Goal: Transaction & Acquisition: Purchase product/service

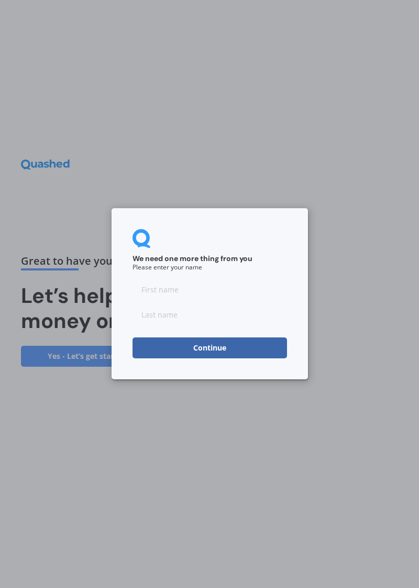
click at [150, 286] on input at bounding box center [209, 289] width 154 height 21
type input "[PERSON_NAME]"
click at [152, 312] on input at bounding box center [209, 315] width 154 height 21
type input "Loomes"
click at [225, 352] on button "Continue" at bounding box center [209, 348] width 154 height 21
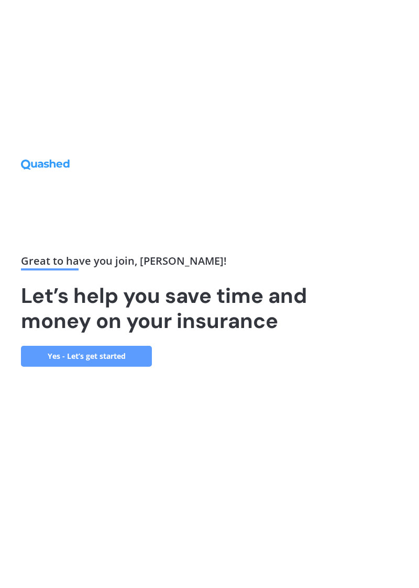
click at [108, 367] on link "Yes - Let’s get started" at bounding box center [86, 356] width 131 height 21
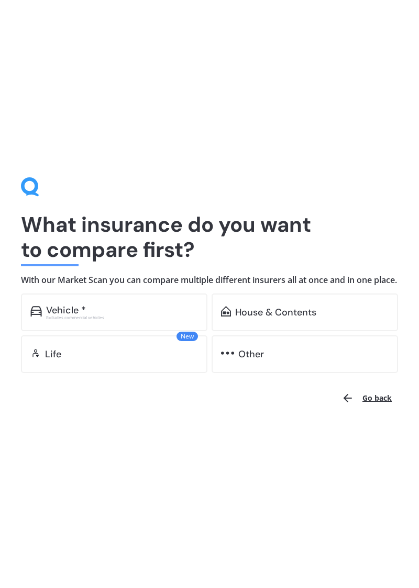
click at [73, 309] on div "Vehicle * Excludes commercial vehicles" at bounding box center [114, 313] width 186 height 38
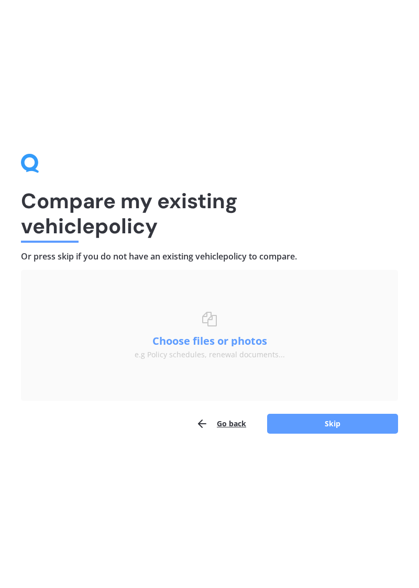
click at [338, 424] on button "Skip" at bounding box center [332, 424] width 131 height 20
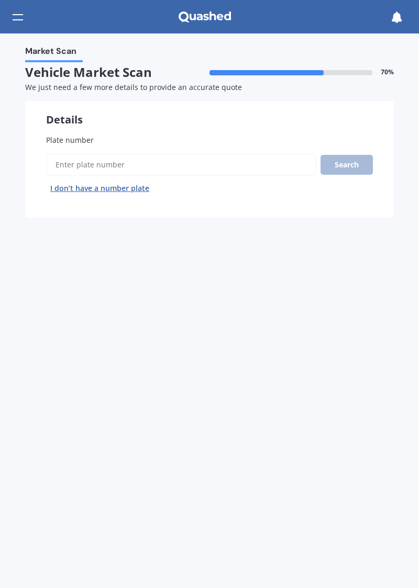
click at [81, 136] on span "Plate number" at bounding box center [70, 140] width 48 height 10
click at [81, 154] on input "Plate number" at bounding box center [181, 165] width 270 height 22
type input "Nal175"
click at [349, 161] on button "Search" at bounding box center [346, 165] width 52 height 20
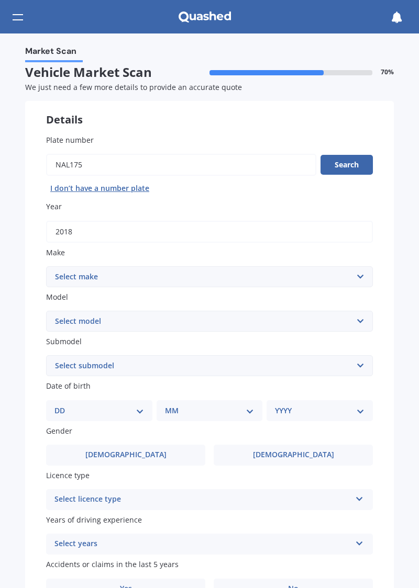
click at [360, 277] on select "Select make AC ALFA ROMEO ASTON [PERSON_NAME] AUDI AUSTIN BEDFORD Bentley BMW B…" at bounding box center [209, 276] width 327 height 21
select select "MITSUBISHI"
click at [361, 321] on select "Select model 380 Airtrek Aspire ASX [PERSON_NAME] Challenger Challenger Diesel …" at bounding box center [209, 321] width 327 height 21
select select "ECLIPSE CROSS"
click at [361, 364] on select "Select submodel Black Edition Wagon 5dr CVT 8sp 1.5T PHEV VRX 4WD Hybrid PHEV X…" at bounding box center [209, 365] width 327 height 21
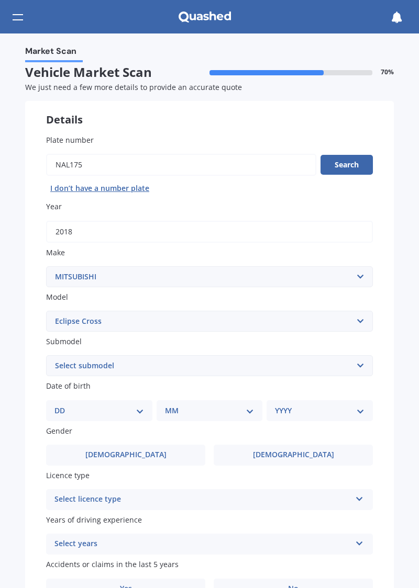
click at [19, 262] on div "Market Scan Vehicle Market Scan 70 % We just need a few more details to provide…" at bounding box center [209, 310] width 419 height 555
click at [139, 409] on select "DD 01 02 03 04 05 06 07 08 09 10 11 12 13 14 15 16 17 18 19 20 21 22 23 24 25 2…" at bounding box center [98, 411] width 89 height 12
select select "14"
click at [212, 410] on select "MM 01 02 03 04 05 06 07 08 09 10 11 12" at bounding box center [211, 411] width 85 height 12
select select "03"
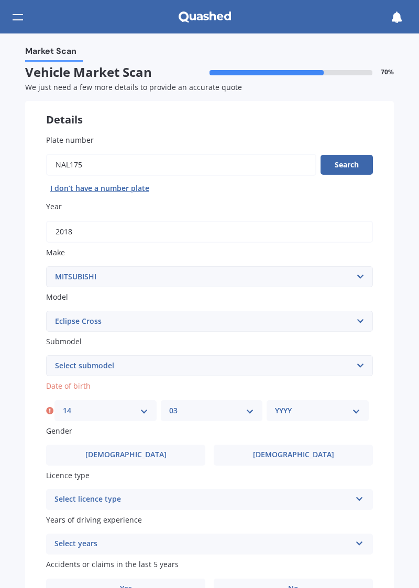
click at [354, 413] on select "YYYY 2025 2024 2023 2022 2021 2020 2019 2018 2017 2016 2015 2014 2013 2012 2011…" at bounding box center [317, 411] width 85 height 12
select select "1947"
click at [310, 452] on label "[DEMOGRAPHIC_DATA]" at bounding box center [293, 455] width 159 height 21
click at [0, 0] on input "[DEMOGRAPHIC_DATA]" at bounding box center [0, 0] width 0 height 0
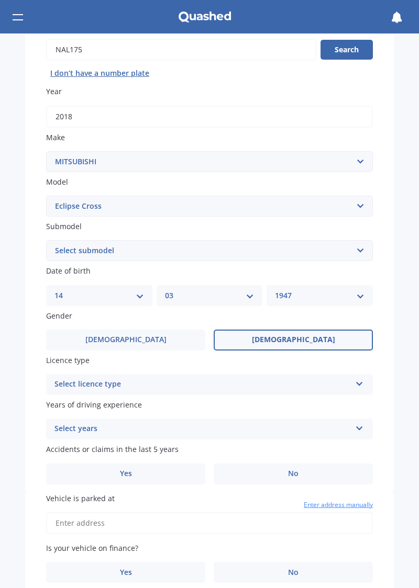
scroll to position [115, 0]
click at [356, 380] on icon at bounding box center [359, 381] width 9 height 7
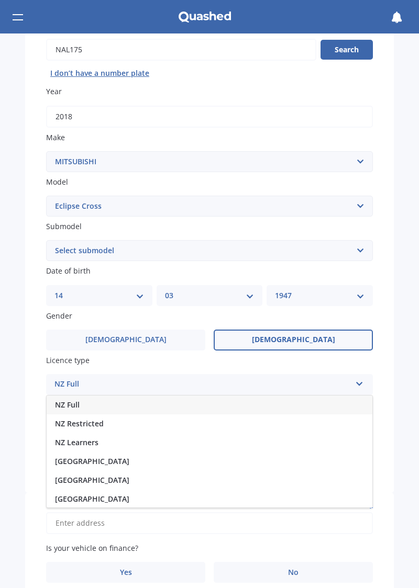
click at [94, 402] on div "NZ Full" at bounding box center [210, 405] width 326 height 19
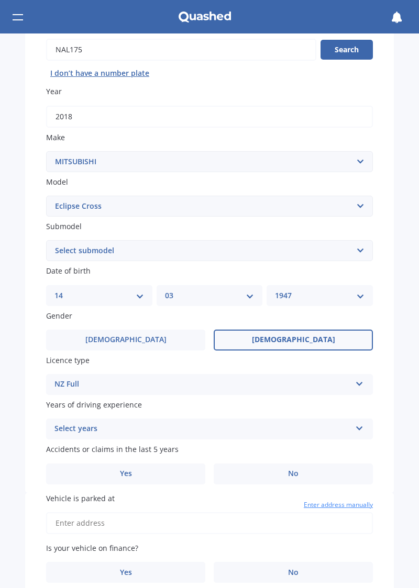
click at [355, 429] on icon at bounding box center [359, 426] width 9 height 7
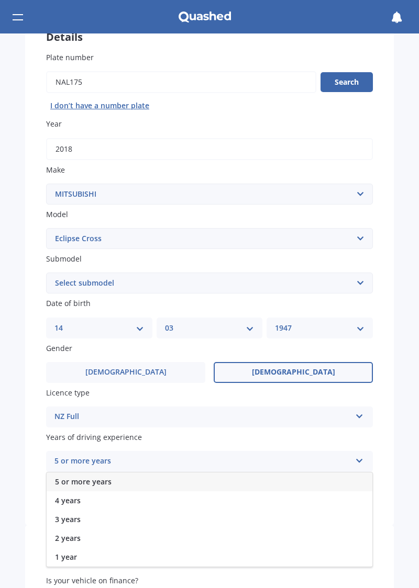
scroll to position [82, 0]
click at [96, 461] on div "5 or more years" at bounding box center [202, 462] width 296 height 13
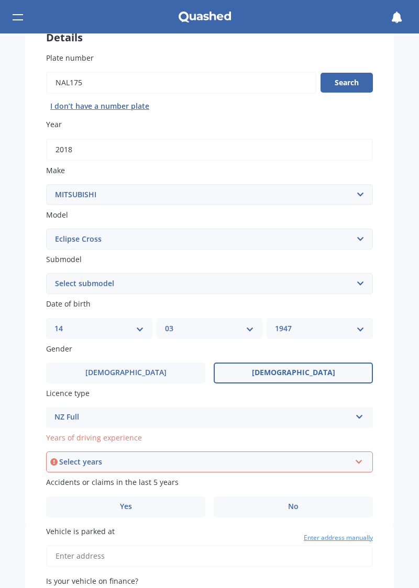
click at [356, 460] on icon at bounding box center [358, 459] width 9 height 7
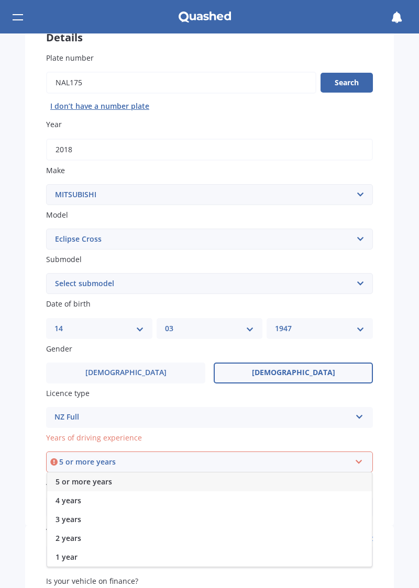
click at [86, 479] on span "5 or more years" at bounding box center [83, 482] width 57 height 10
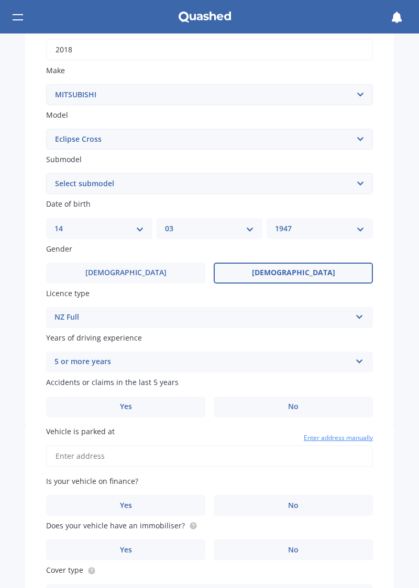
scroll to position [183, 0]
click at [291, 408] on span "No" at bounding box center [293, 406] width 10 height 9
click at [0, 0] on input "No" at bounding box center [0, 0] width 0 height 0
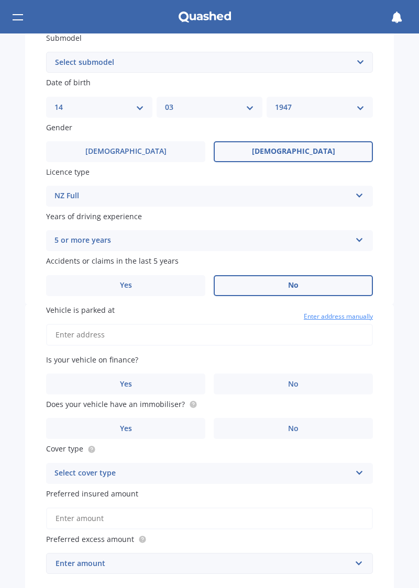
scroll to position [304, 0]
click at [72, 328] on input "Vehicle is parked at" at bounding box center [209, 334] width 327 height 22
type input "[STREET_ADDRESS]"
click at [355, 468] on icon at bounding box center [359, 470] width 9 height 7
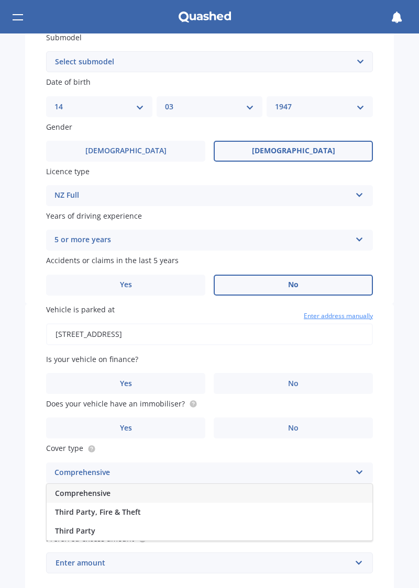
click at [110, 488] on span "Comprehensive" at bounding box center [82, 493] width 55 height 10
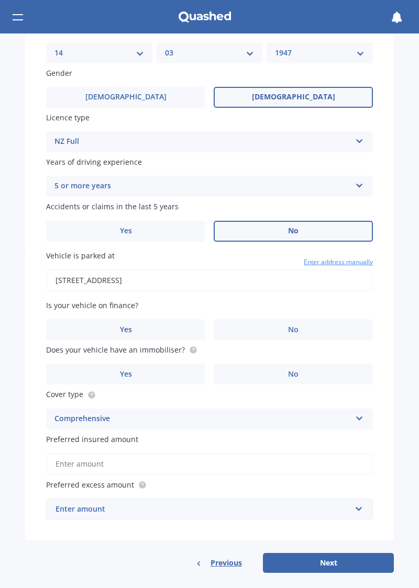
scroll to position [361, 0]
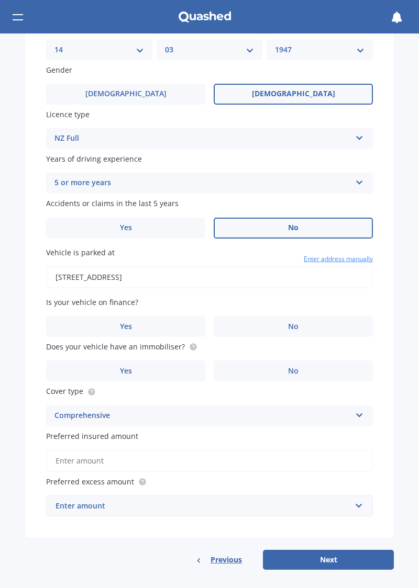
click at [61, 452] on input "Preferred insured amount" at bounding box center [209, 461] width 327 height 22
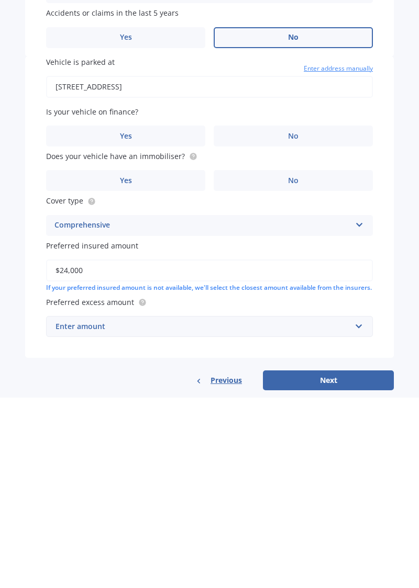
type input "$24,000"
click at [357, 519] on input "text" at bounding box center [205, 517] width 317 height 20
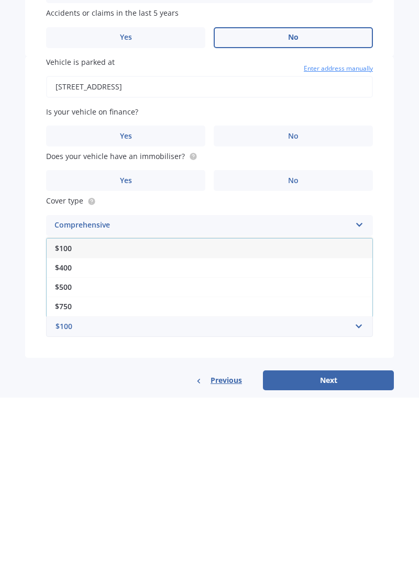
click at [72, 479] on div "$500" at bounding box center [210, 477] width 326 height 19
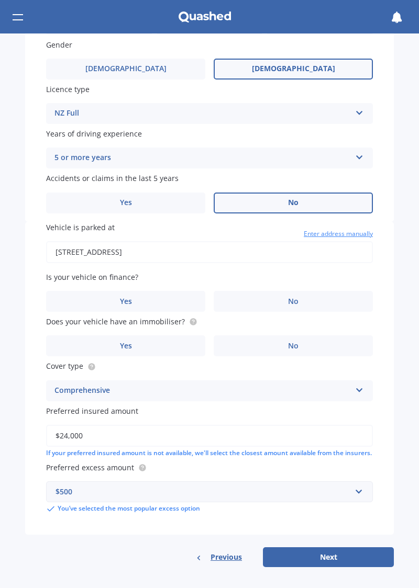
scroll to position [393, 0]
click at [326, 561] on button "Next" at bounding box center [328, 557] width 131 height 20
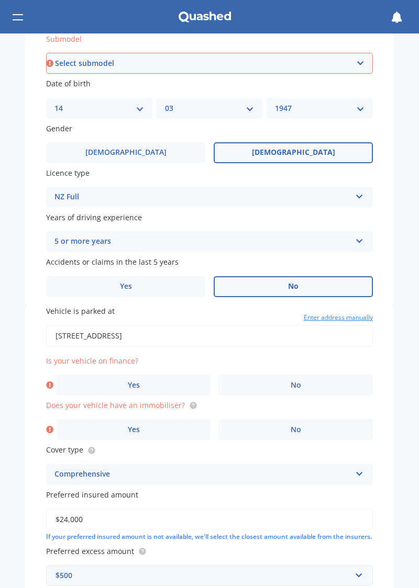
scroll to position [302, 0]
click at [358, 59] on select "Select submodel Black Edition Wagon 5dr CVT 8sp 1.5T PHEV VRX 4WD Hybrid PHEV X…" at bounding box center [209, 63] width 327 height 21
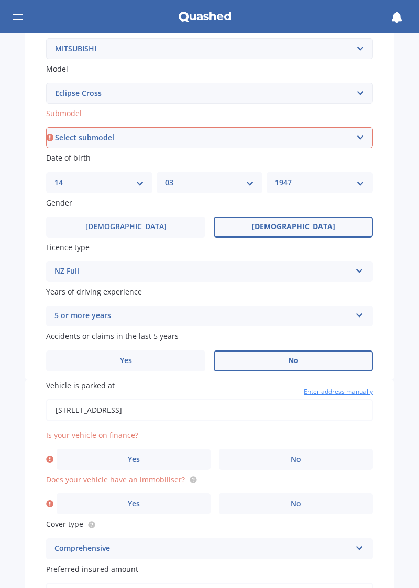
scroll to position [226, 0]
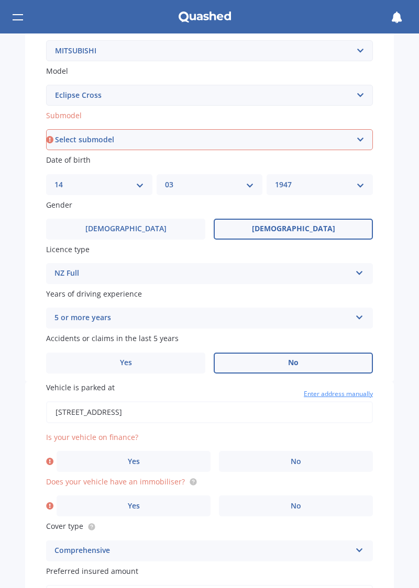
click at [361, 140] on select "Select submodel Black Edition Wagon 5dr CVT 8sp 1.5T PHEV VRX 4WD Hybrid PHEV X…" at bounding box center [209, 139] width 327 height 21
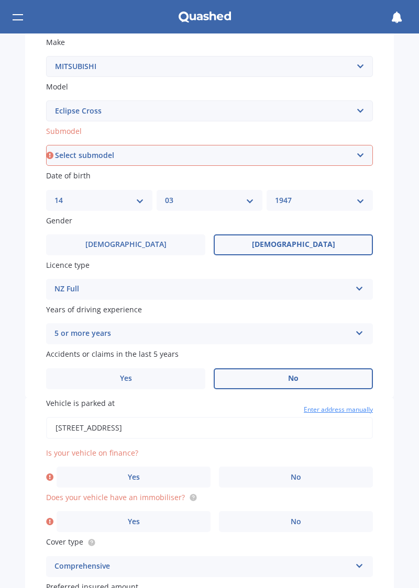
scroll to position [209, 0]
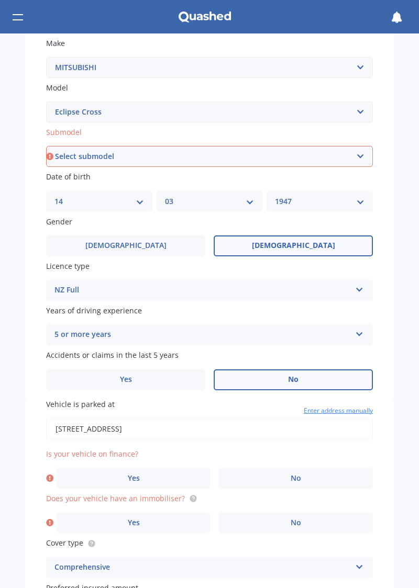
click at [361, 160] on select "Select submodel Black Edition Wagon 5dr CVT 8sp 1.5T PHEV VRX 4WD Hybrid PHEV X…" at bounding box center [209, 156] width 327 height 21
select select "XLS"
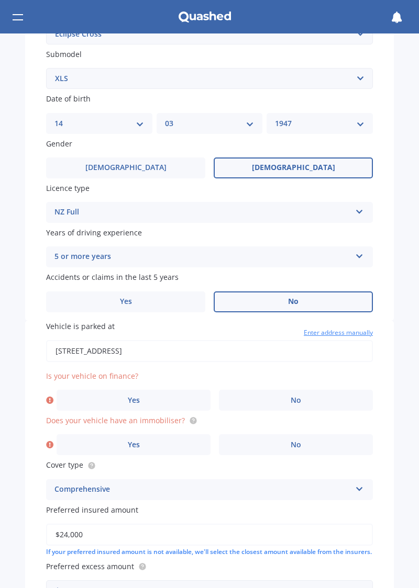
scroll to position [288, 0]
click at [130, 391] on label "Yes" at bounding box center [134, 399] width 154 height 21
click at [0, 0] on input "Yes" at bounding box center [0, 0] width 0 height 0
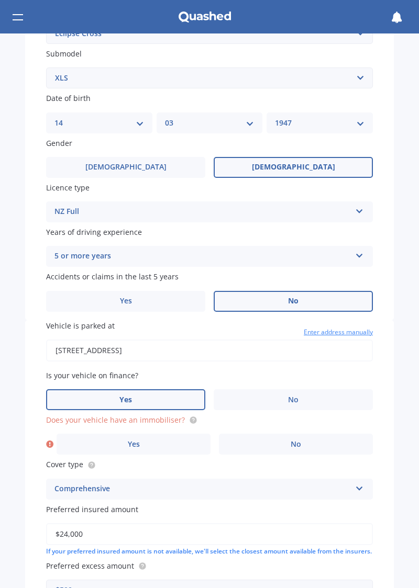
click at [296, 442] on span "No" at bounding box center [295, 444] width 10 height 9
click at [0, 0] on input "No" at bounding box center [0, 0] width 0 height 0
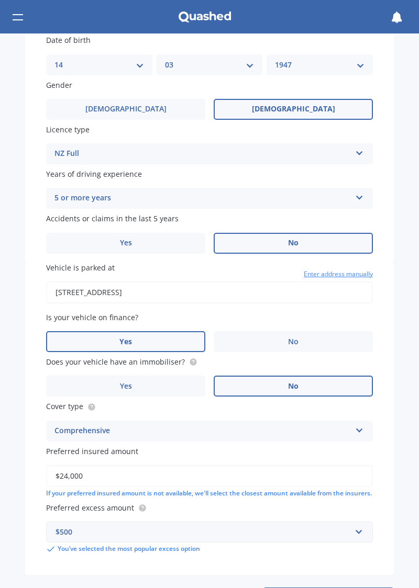
scroll to position [393, 0]
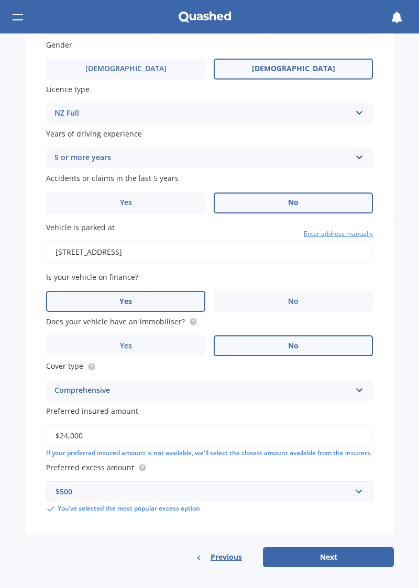
click at [322, 559] on button "Next" at bounding box center [328, 557] width 131 height 20
select select "14"
select select "03"
select select "1947"
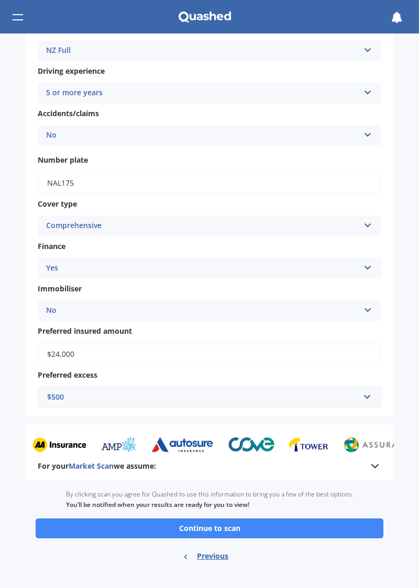
scroll to position [231, 0]
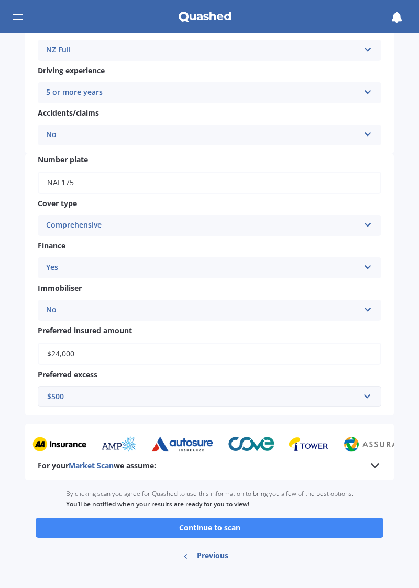
click at [211, 523] on button "Continue to scan" at bounding box center [210, 528] width 348 height 20
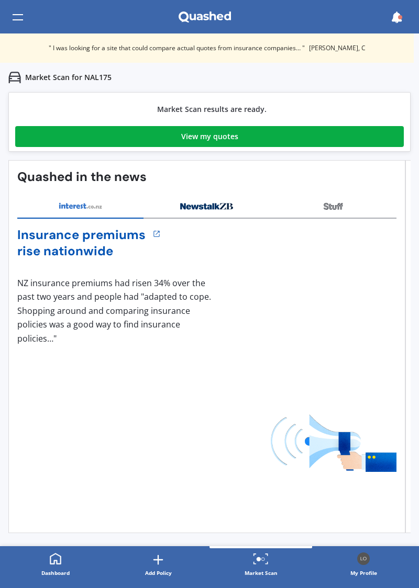
click at [216, 137] on div "View my quotes" at bounding box center [209, 136] width 57 height 21
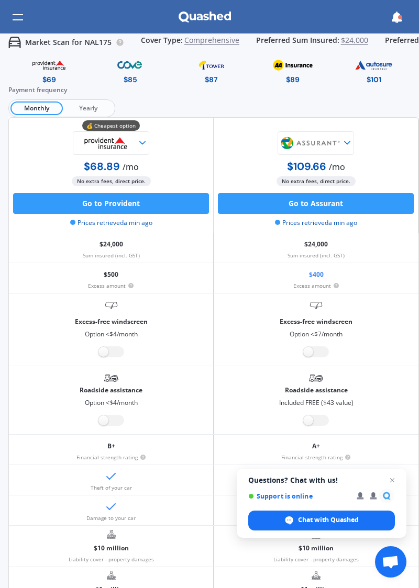
click at [136, 73] on img at bounding box center [130, 65] width 48 height 18
click at [218, 70] on img at bounding box center [211, 65] width 49 height 18
click at [298, 71] on img at bounding box center [292, 65] width 49 height 18
click at [377, 81] on div "$101" at bounding box center [373, 79] width 15 height 10
